Goal: Transaction & Acquisition: Purchase product/service

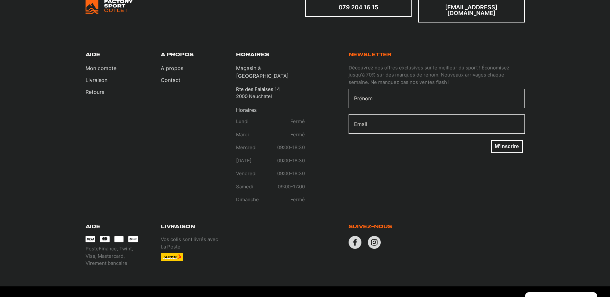
scroll to position [32, 0]
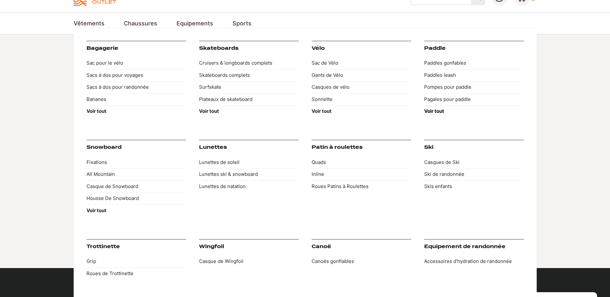
click at [440, 109] on strong "Voir tout" at bounding box center [434, 111] width 20 height 6
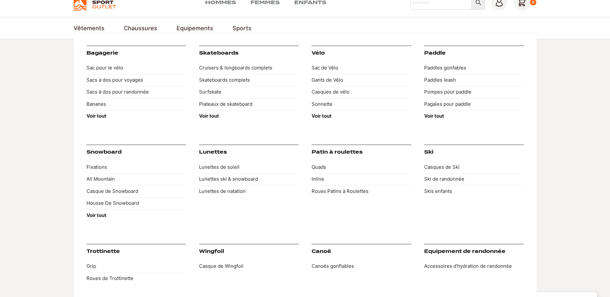
scroll to position [96, 0]
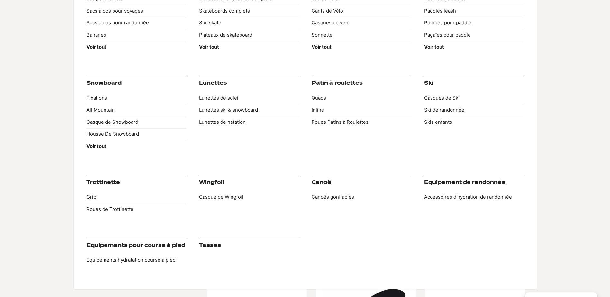
click at [486, 183] on link "Equipement de randonnée" at bounding box center [464, 182] width 81 height 6
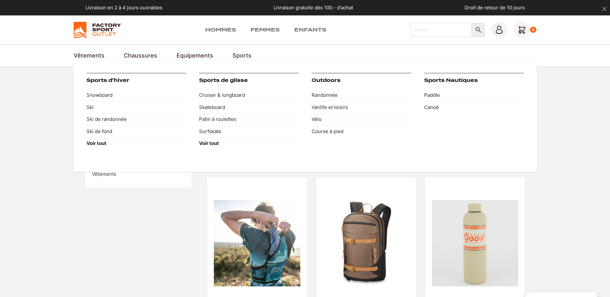
click at [463, 79] on link "Sports Nautiques" at bounding box center [451, 80] width 54 height 6
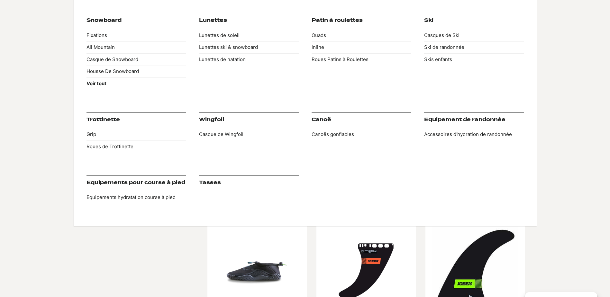
scroll to position [161, 0]
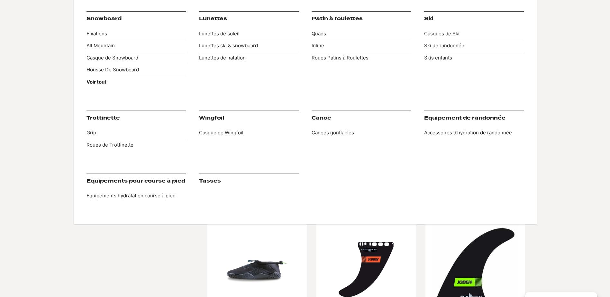
click at [141, 181] on link "Equipements pour course à pied" at bounding box center [135, 181] width 99 height 6
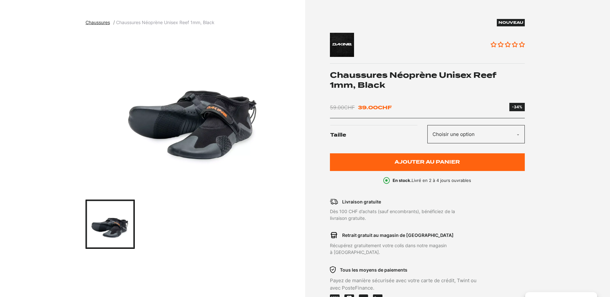
scroll to position [96, 0]
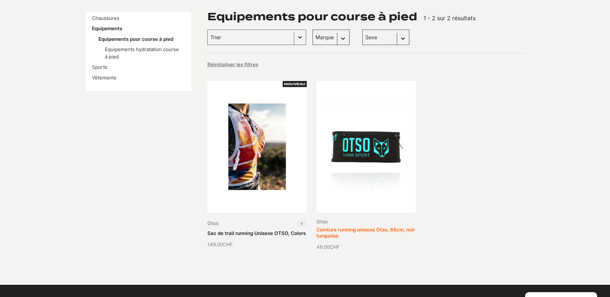
scroll to position [96, 0]
click at [276, 230] on link "Sac de trail running Unisexe OTSO, Colors" at bounding box center [256, 233] width 98 height 6
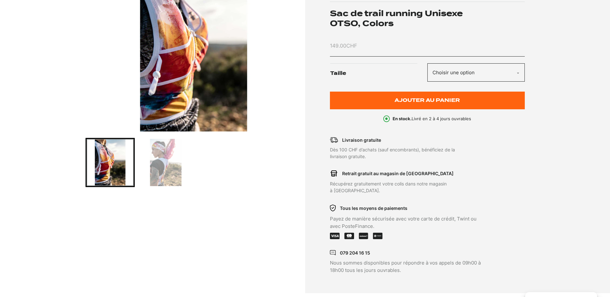
scroll to position [129, 0]
click at [171, 169] on img "Go to slide 2" at bounding box center [165, 162] width 47 height 47
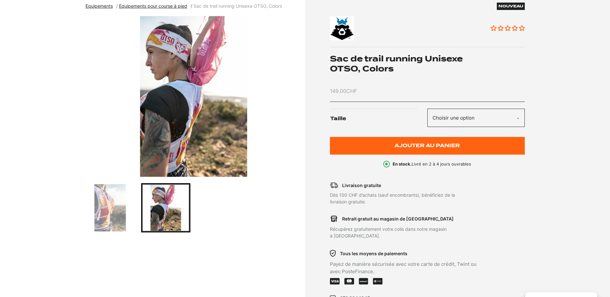
scroll to position [0, 0]
